Goal: Information Seeking & Learning: Learn about a topic

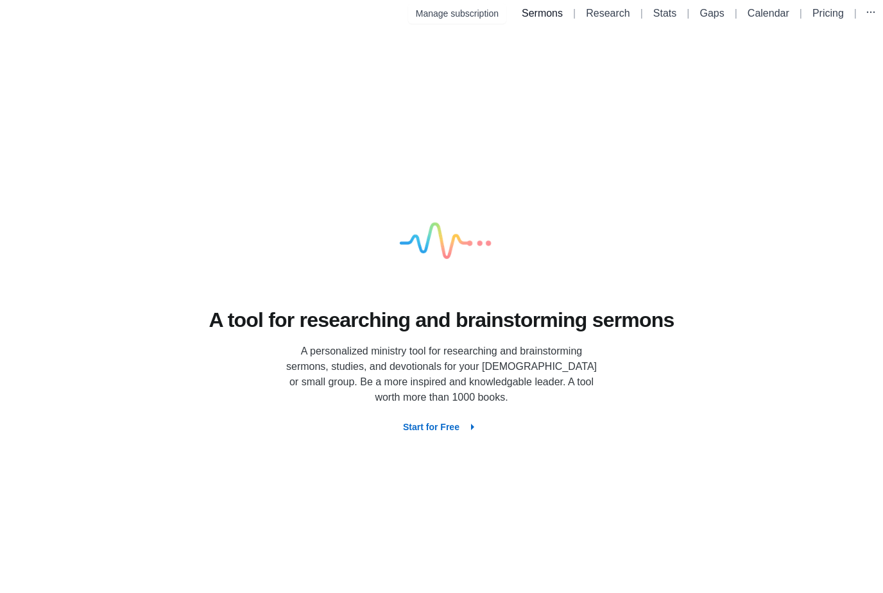
click at [549, 8] on link "Sermons" at bounding box center [541, 13] width 41 height 11
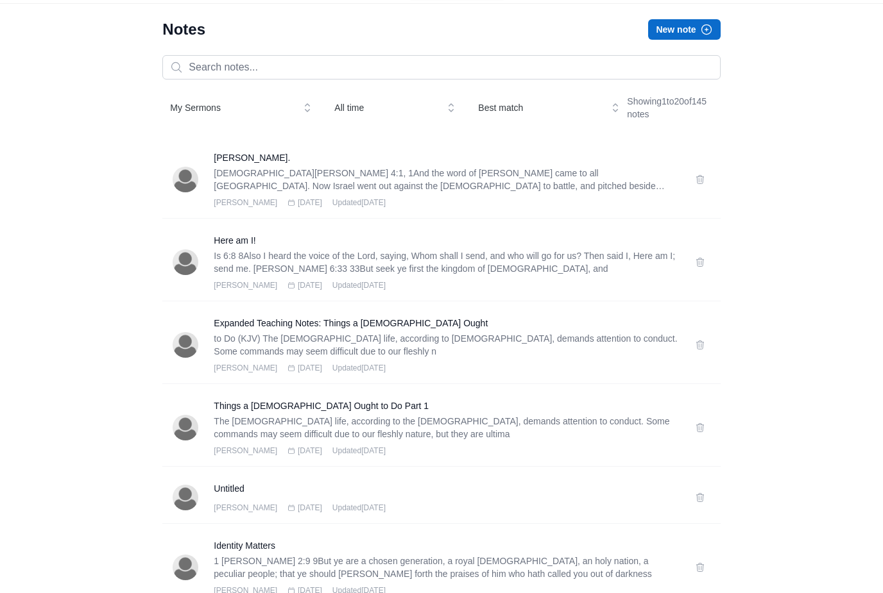
scroll to position [30, 0]
click at [542, 171] on p "[DEMOGRAPHIC_DATA][PERSON_NAME] 4:1, 1And the word of [PERSON_NAME] came to all…" at bounding box center [446, 179] width 465 height 26
click at [252, 151] on h3 "[PERSON_NAME]." at bounding box center [446, 157] width 465 height 13
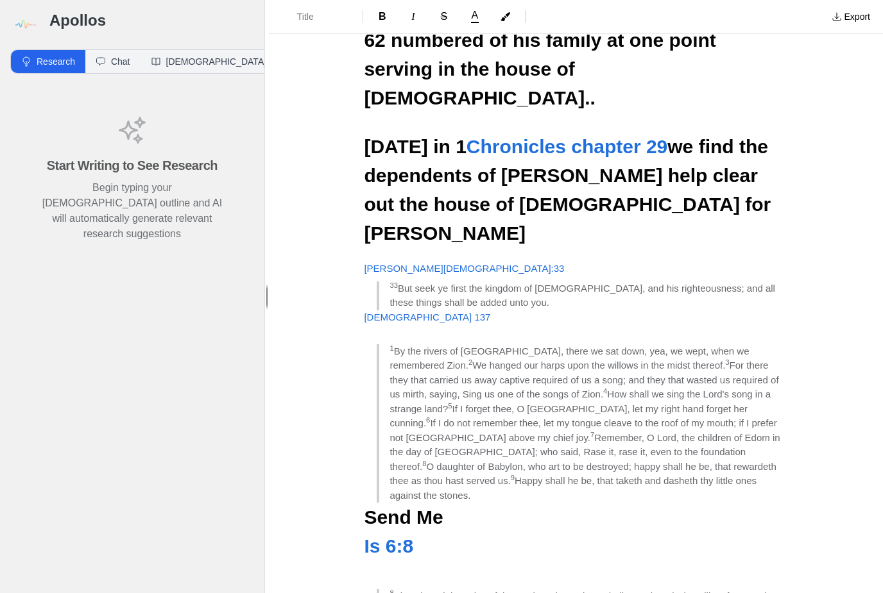
scroll to position [2521, 0]
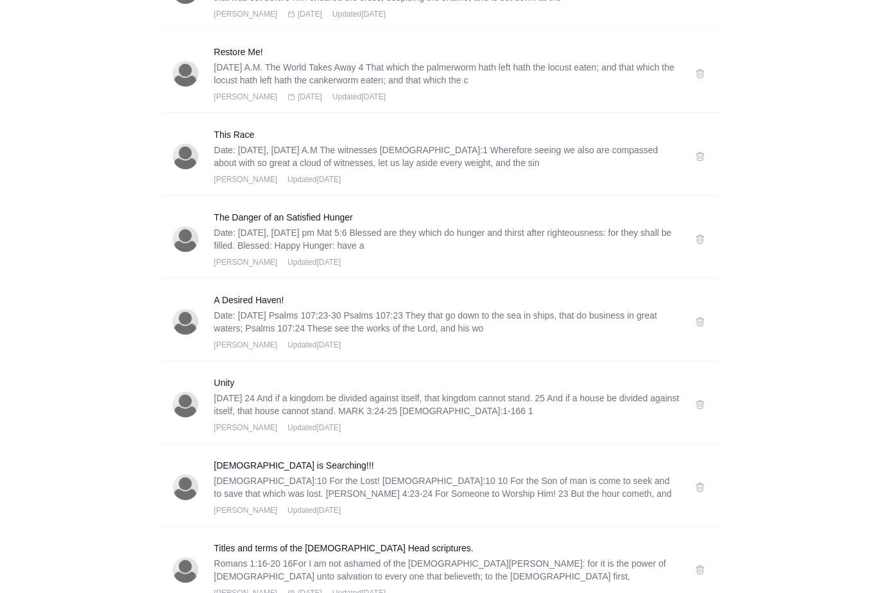
scroll to position [1193, 0]
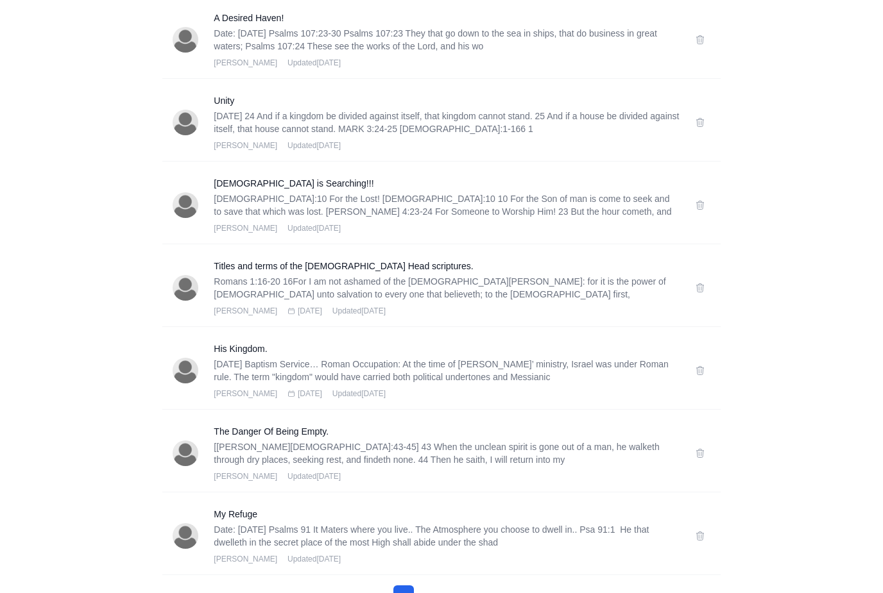
click at [502, 593] on button "5" at bounding box center [496, 597] width 21 height 23
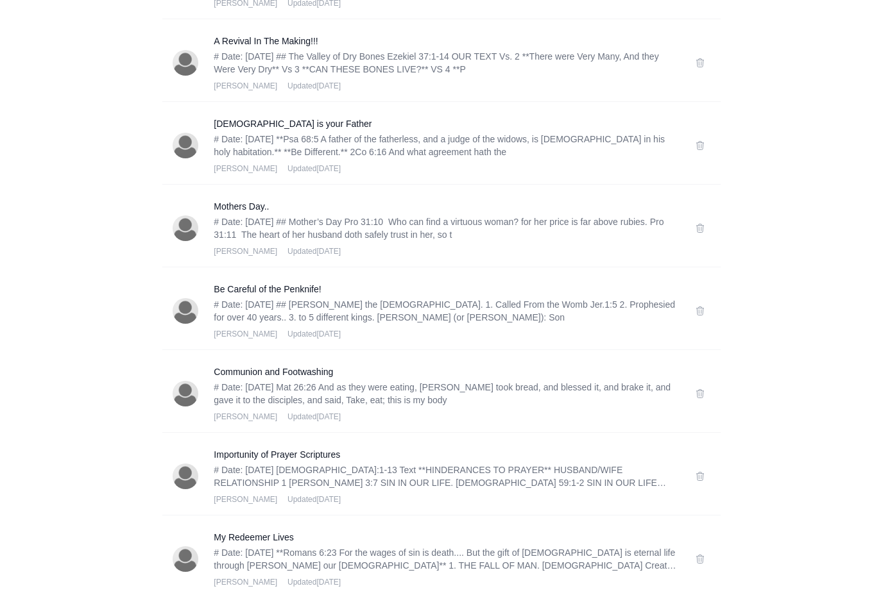
scroll to position [1219, 0]
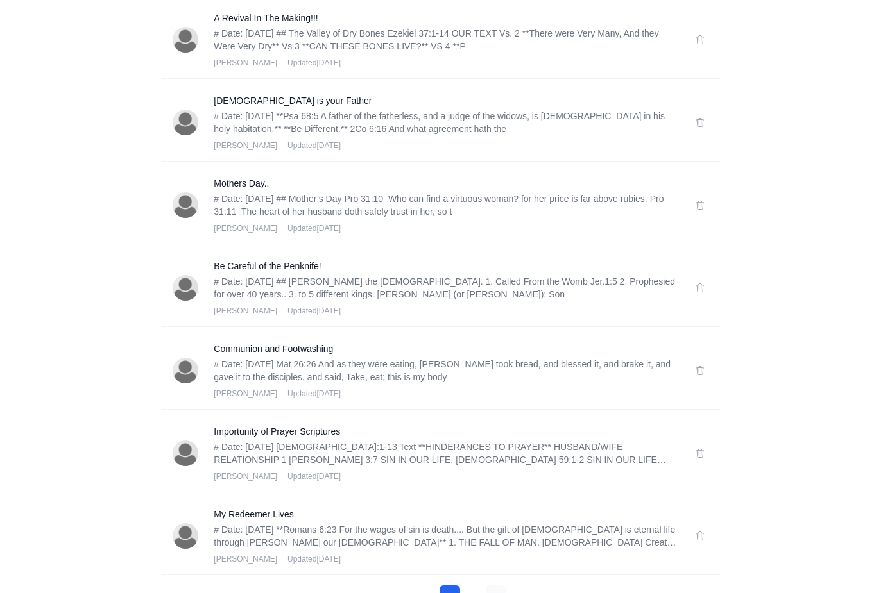
click at [501, 593] on button "7" at bounding box center [496, 597] width 21 height 23
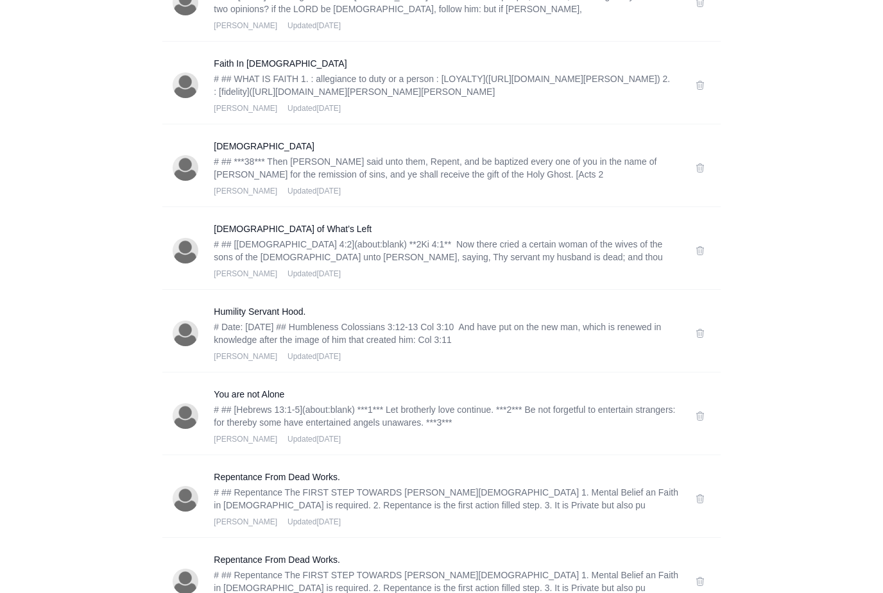
scroll to position [1244, 0]
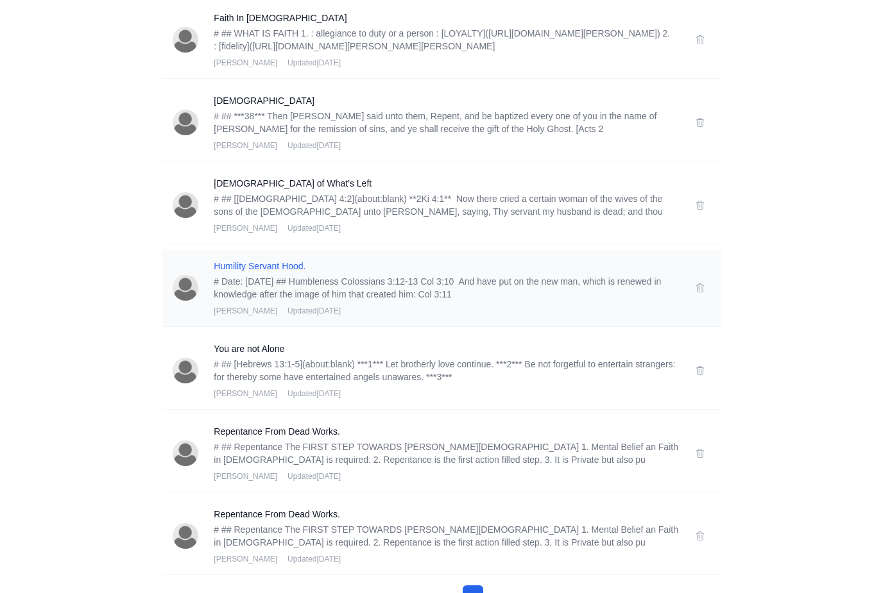
click at [285, 267] on h3 "Humility Servant Hood." at bounding box center [446, 266] width 465 height 13
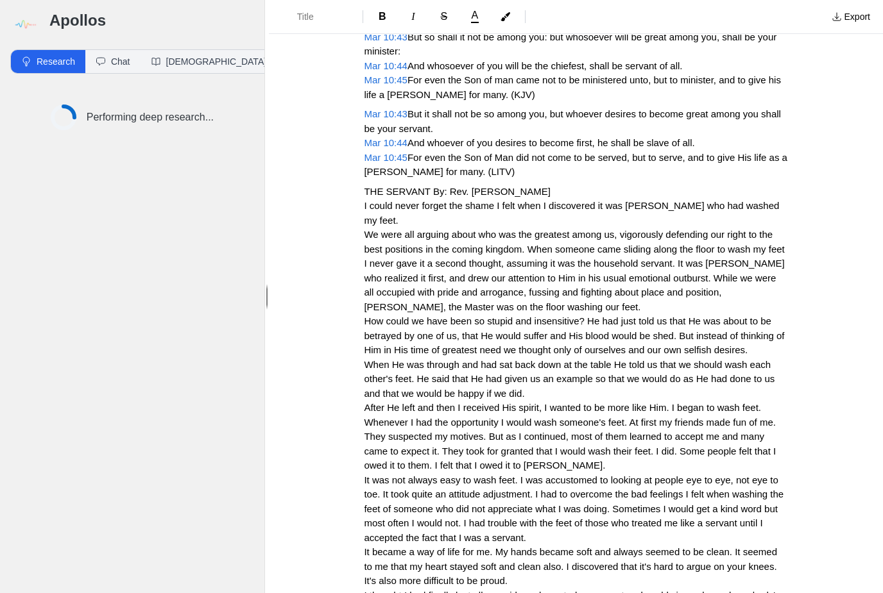
scroll to position [1101, 0]
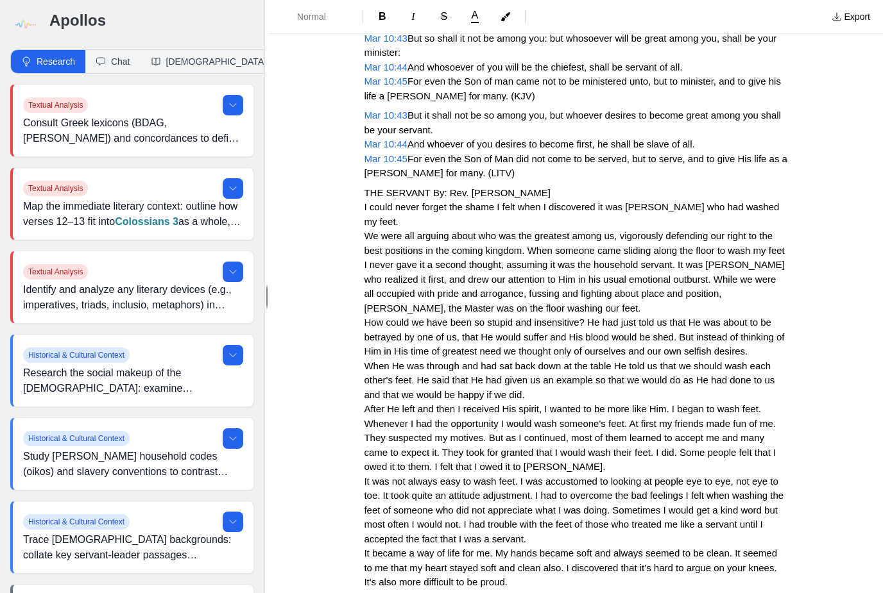
click at [379, 187] on span "THE SERVANT By: Rev. [PERSON_NAME]" at bounding box center [457, 192] width 187 height 11
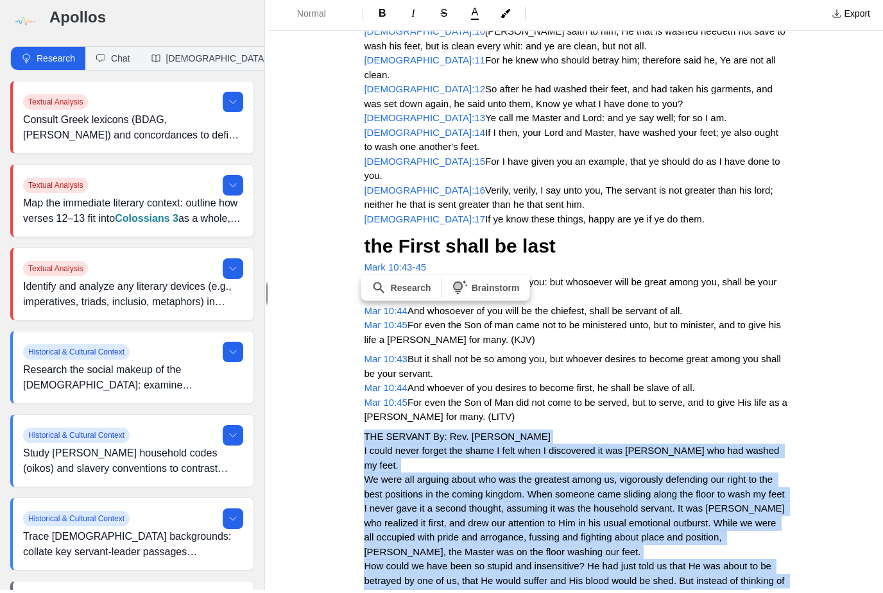
scroll to position [854, 0]
click at [841, 481] on div "Humility Servant Hood. Date: [DATE] Humbleness Colossians 3:12-13 Col 3:10 And …" at bounding box center [576, 252] width 614 height 2081
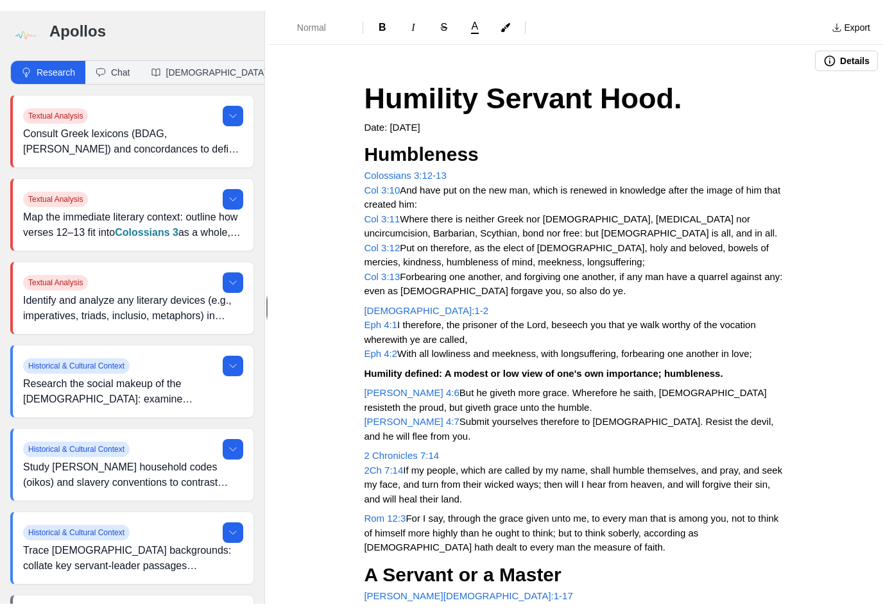
scroll to position [0, 0]
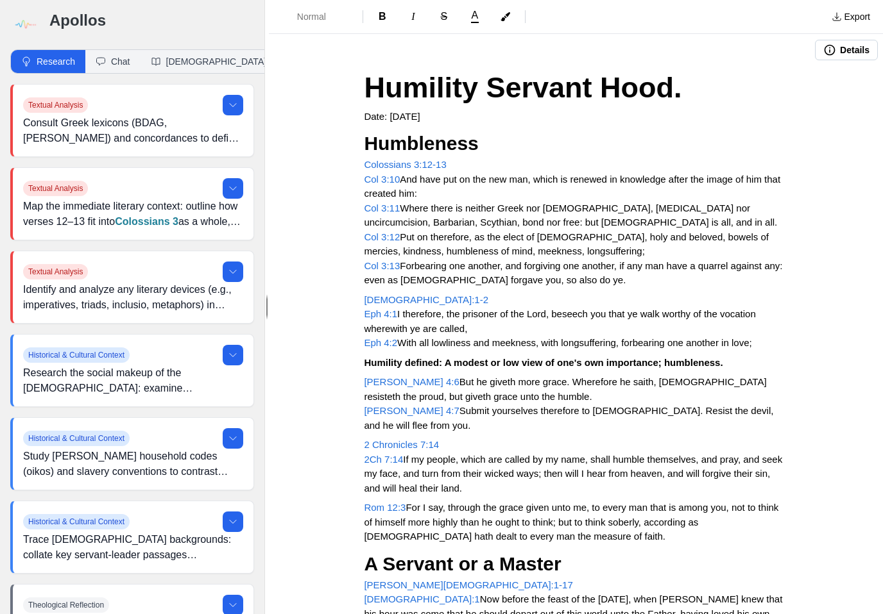
click at [407, 554] on span "A Servant or a Master" at bounding box center [462, 564] width 197 height 21
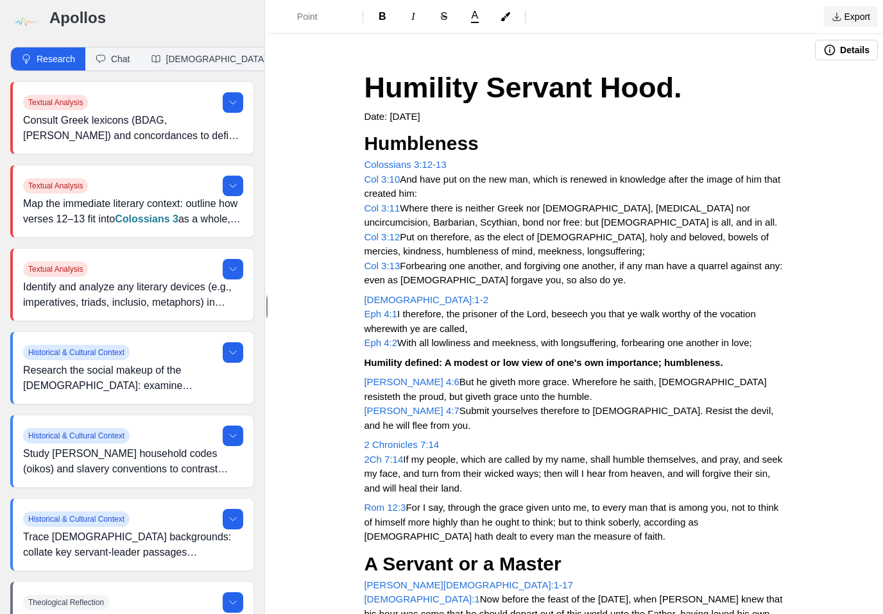
click at [847, 22] on button "Export" at bounding box center [851, 16] width 54 height 21
click at [815, 66] on link "Pulpit Mode" at bounding box center [816, 67] width 122 height 23
